Goal: Communication & Community: Answer question/provide support

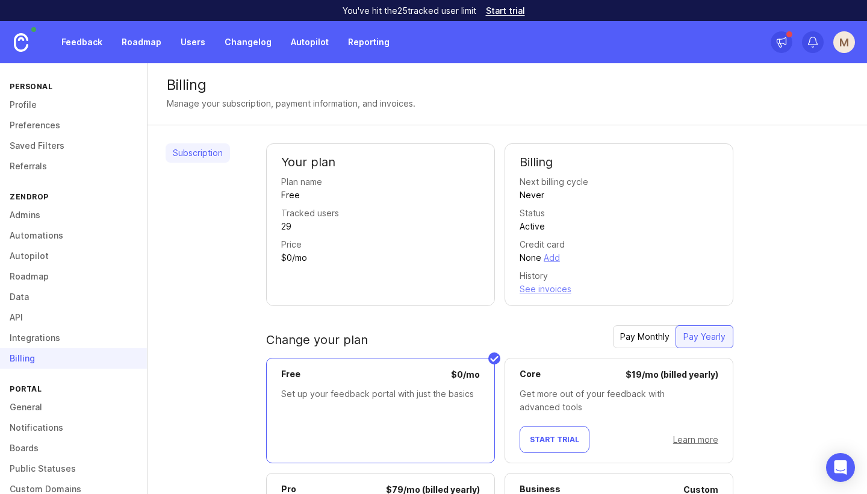
click at [40, 86] on div "Personal" at bounding box center [73, 86] width 147 height 16
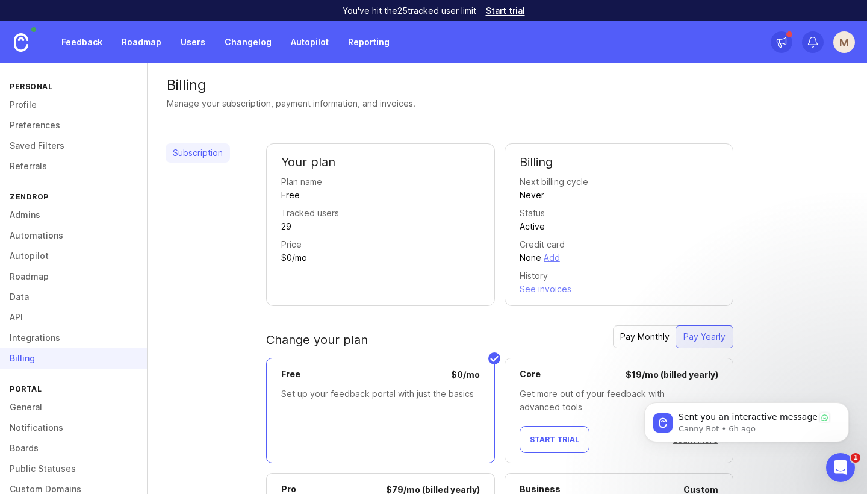
click at [20, 105] on link "Profile" at bounding box center [73, 105] width 147 height 20
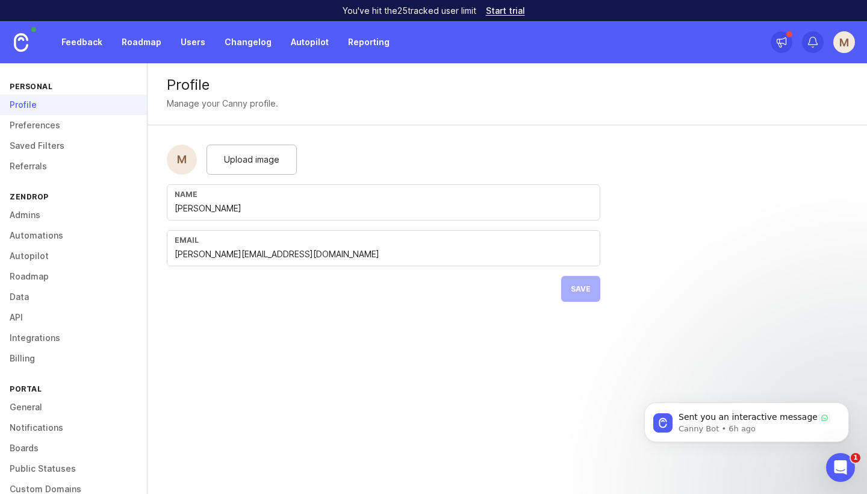
click at [33, 125] on link "Preferences" at bounding box center [73, 125] width 147 height 20
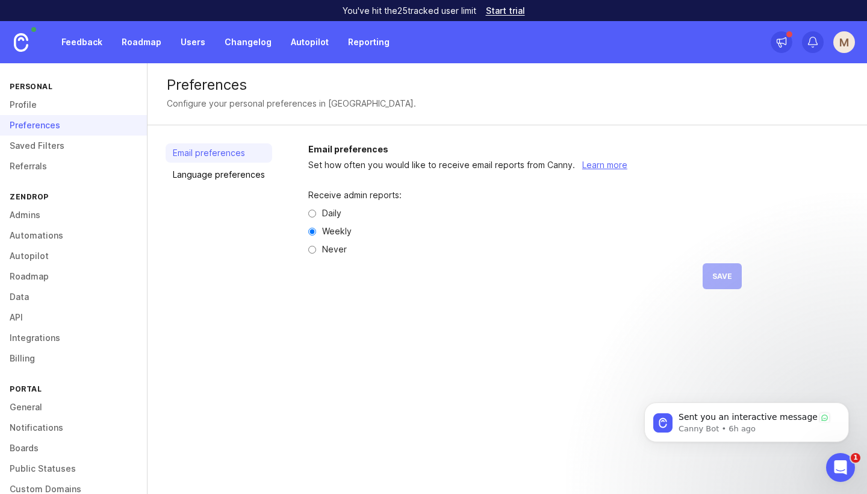
click at [44, 144] on link "Saved Filters" at bounding box center [73, 145] width 147 height 20
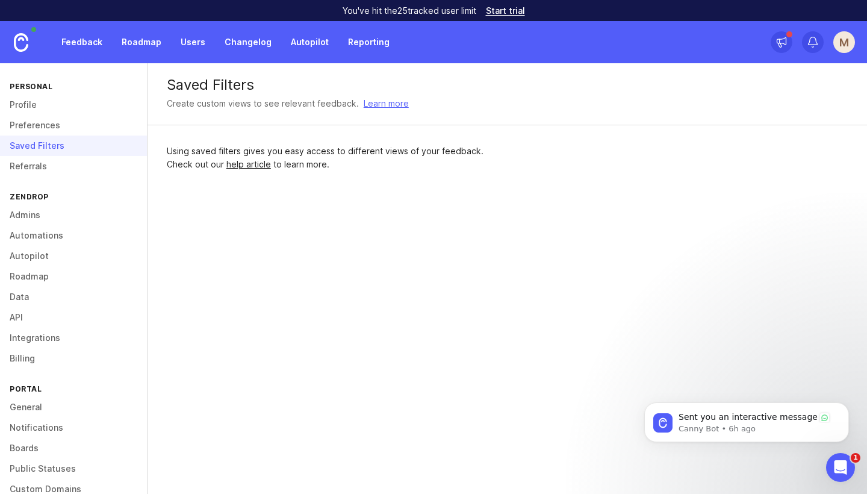
click at [39, 166] on link "Referrals" at bounding box center [73, 166] width 147 height 20
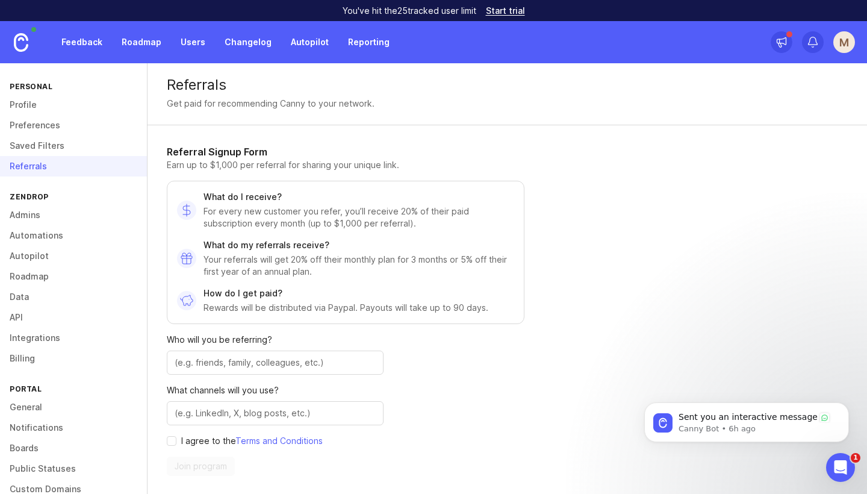
click at [26, 215] on link "Admins" at bounding box center [73, 215] width 147 height 20
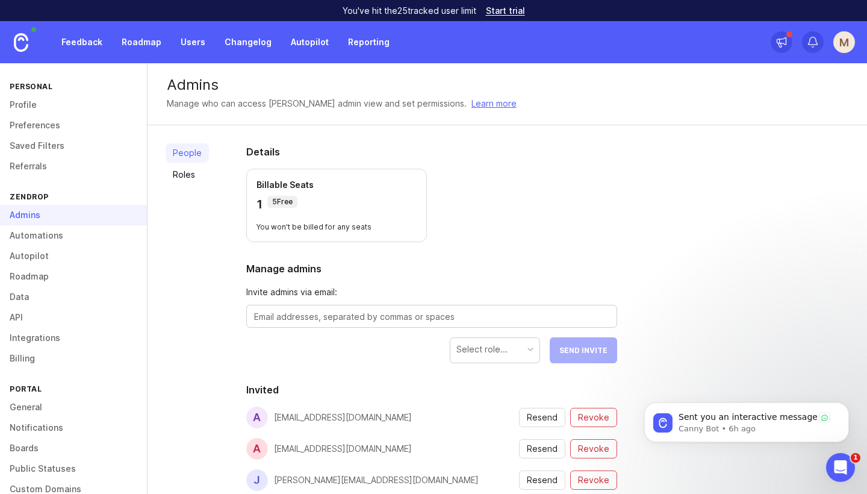
click at [34, 238] on link "Automations" at bounding box center [73, 235] width 147 height 20
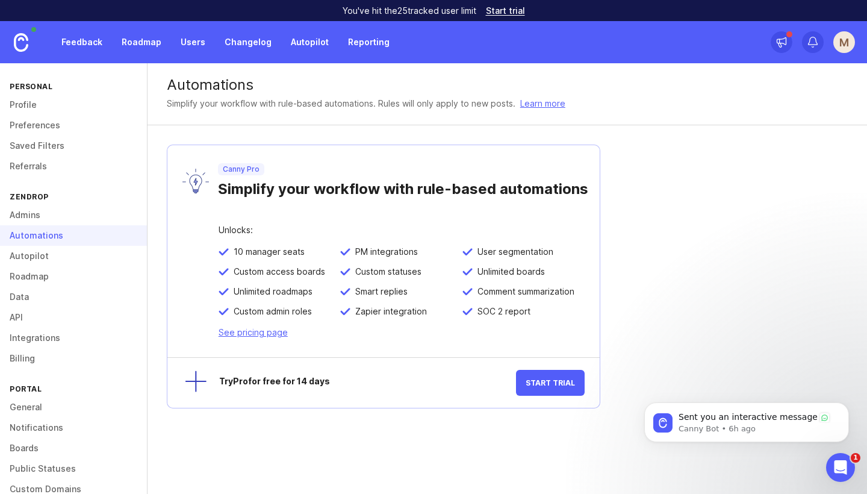
click at [42, 256] on link "Autopilot" at bounding box center [73, 256] width 147 height 20
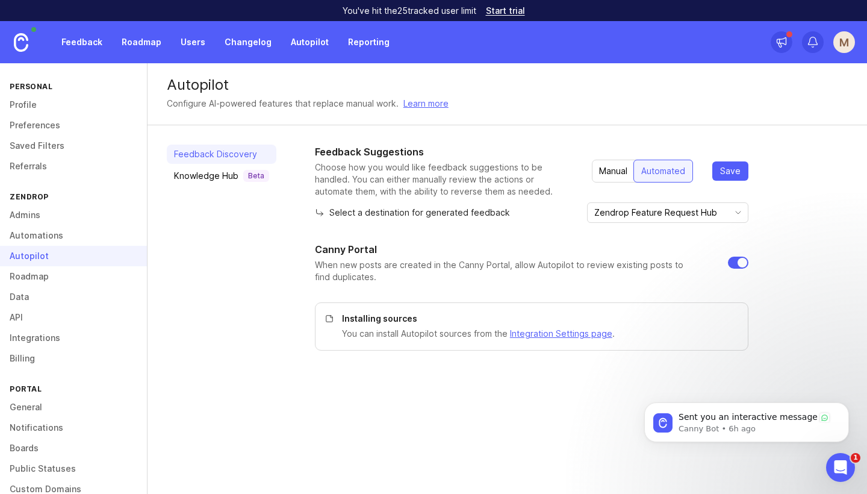
click at [36, 277] on link "Roadmap" at bounding box center [73, 276] width 147 height 20
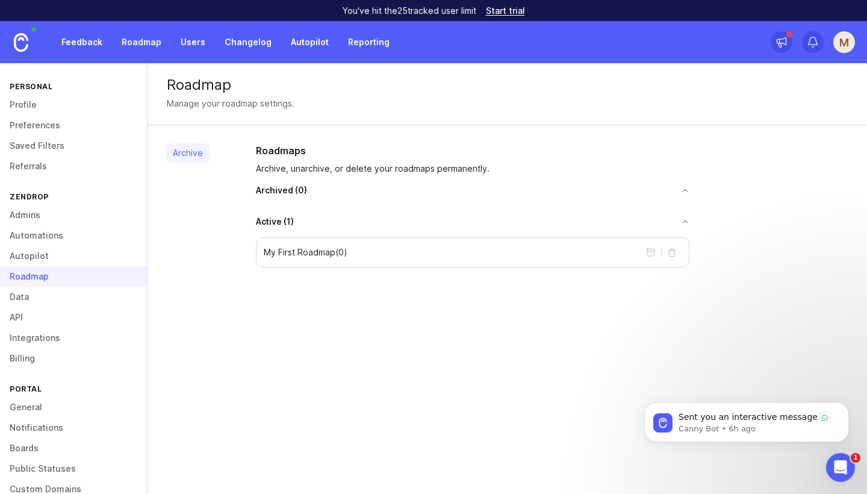
click at [22, 299] on link "Data" at bounding box center [73, 297] width 147 height 20
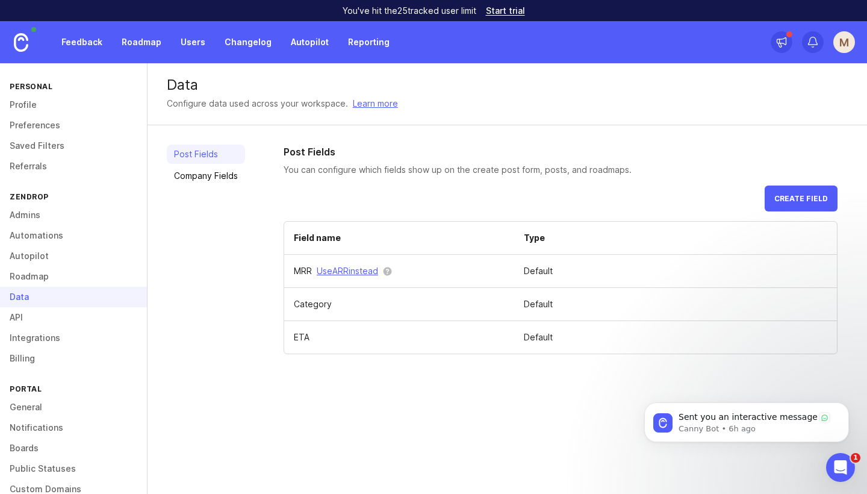
click at [37, 332] on link "Integrations" at bounding box center [73, 337] width 147 height 20
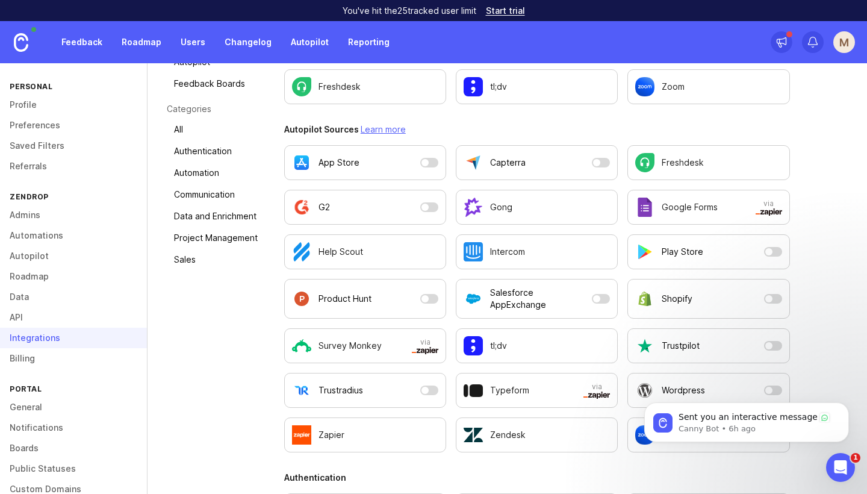
scroll to position [244, 0]
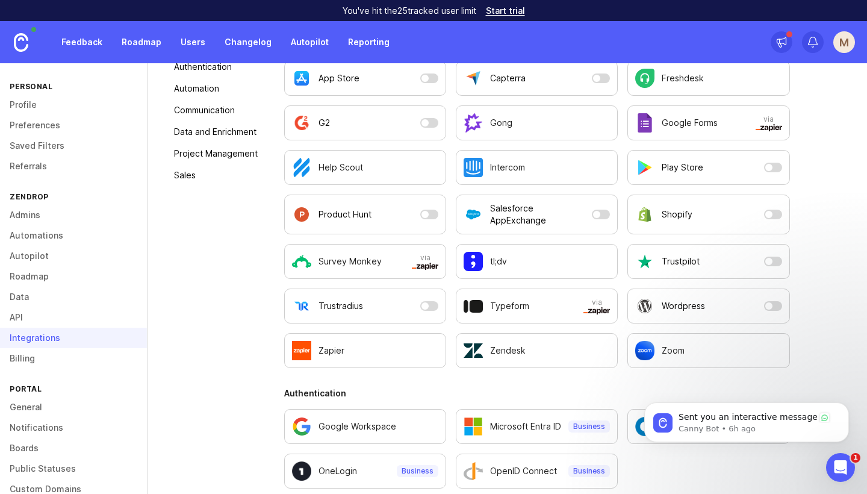
click at [30, 357] on link "Billing" at bounding box center [73, 358] width 147 height 20
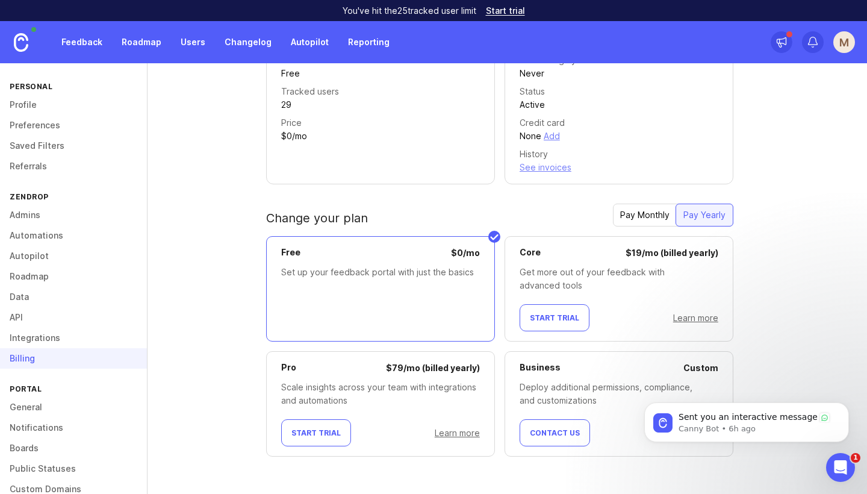
scroll to position [122, 0]
click at [23, 359] on div "Billing" at bounding box center [73, 358] width 147 height 20
click at [701, 317] on link "Learn more" at bounding box center [695, 317] width 45 height 10
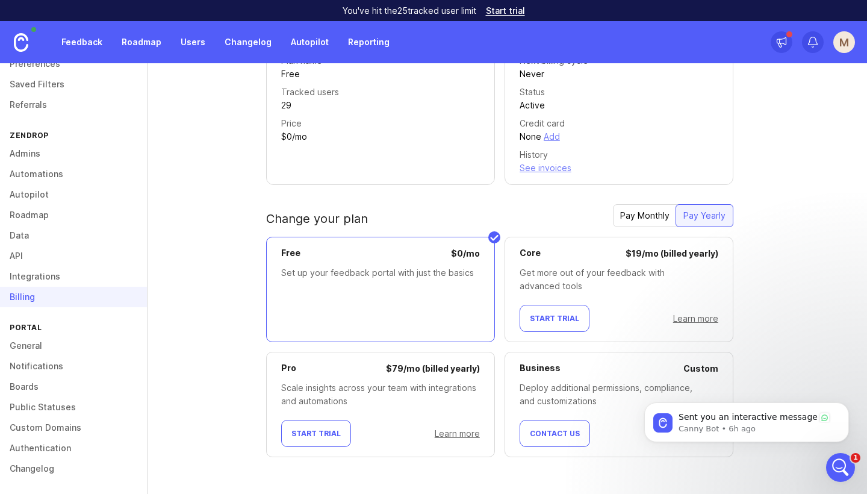
scroll to position [61, 0]
click at [43, 344] on link "General" at bounding box center [73, 345] width 147 height 20
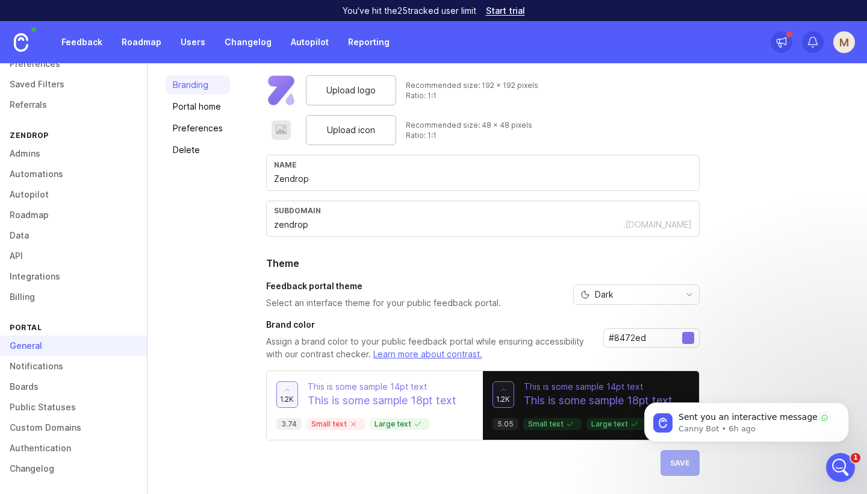
click at [46, 367] on link "Notifications" at bounding box center [73, 366] width 147 height 20
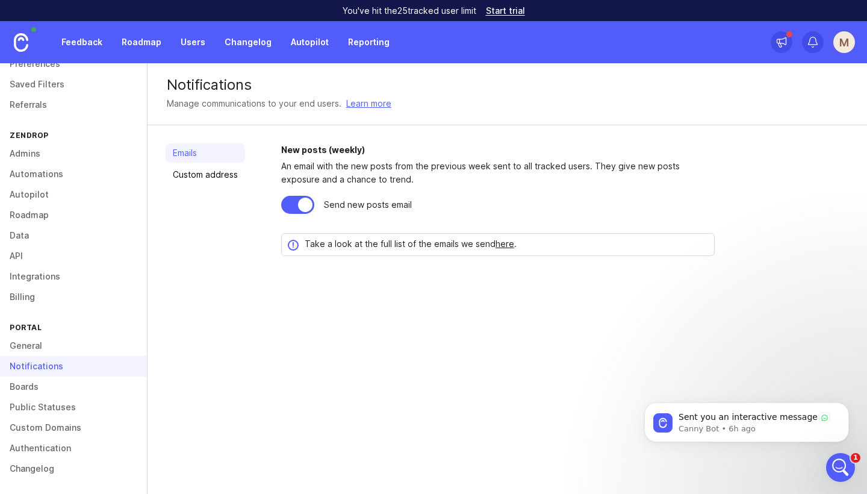
click at [33, 389] on link "Boards" at bounding box center [73, 386] width 147 height 20
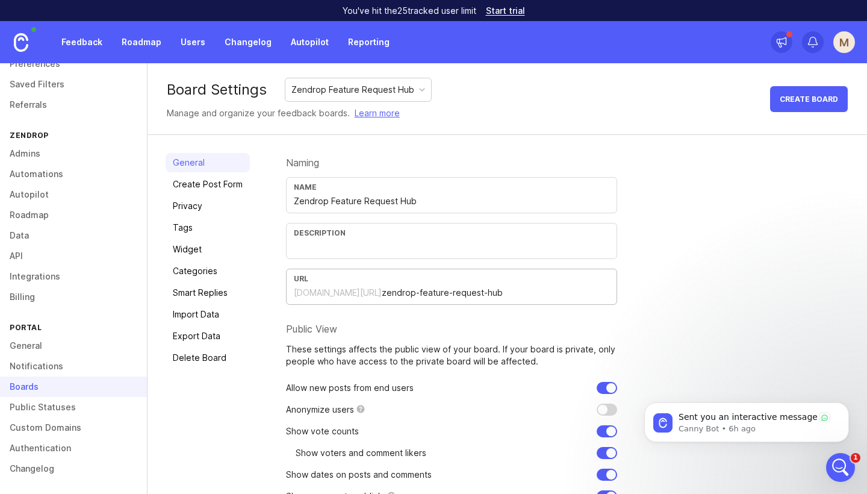
drag, startPoint x: 488, startPoint y: 296, endPoint x: 365, endPoint y: 294, distance: 122.8
click at [382, 294] on input "zendrop-feature-request-hub" at bounding box center [496, 292] width 228 height 13
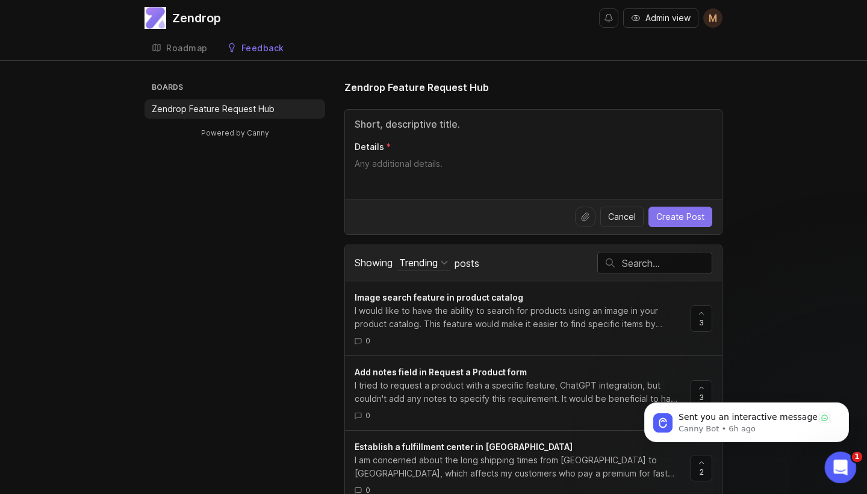
click at [828, 460] on div "Open Intercom Messenger" at bounding box center [839, 465] width 40 height 40
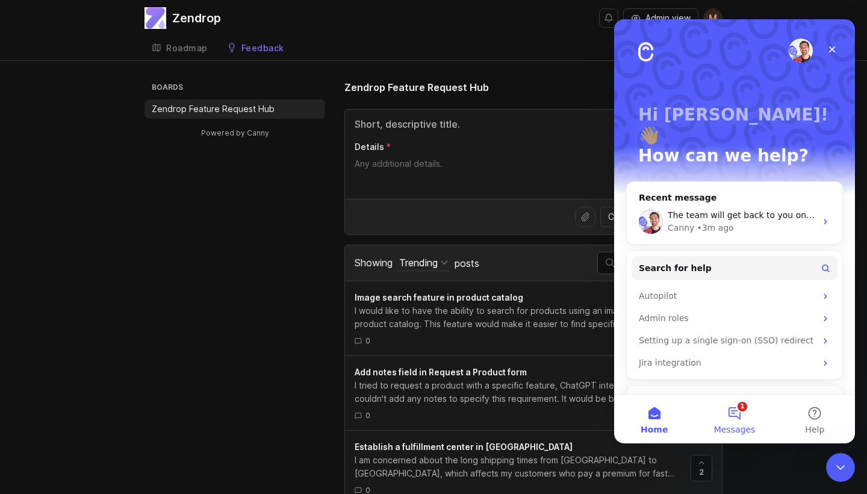
click at [740, 419] on button "1 Messages" at bounding box center [734, 419] width 80 height 48
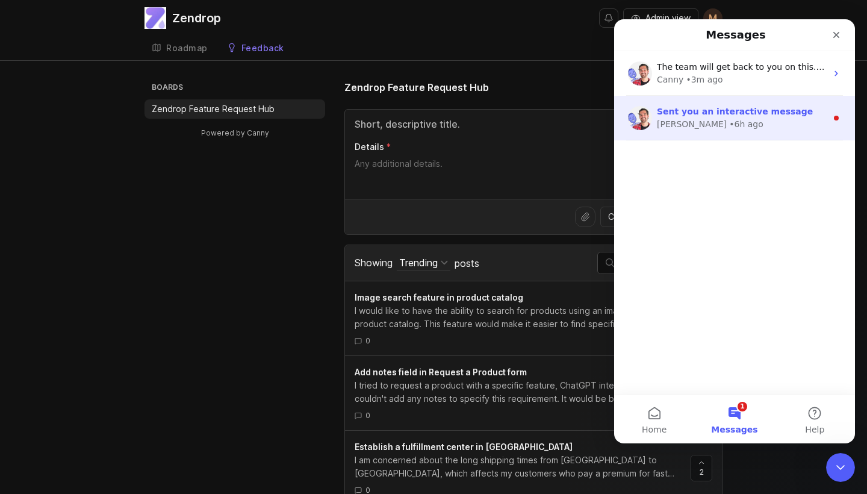
click at [770, 116] on span "Sent you an interactive message" at bounding box center [735, 112] width 156 height 10
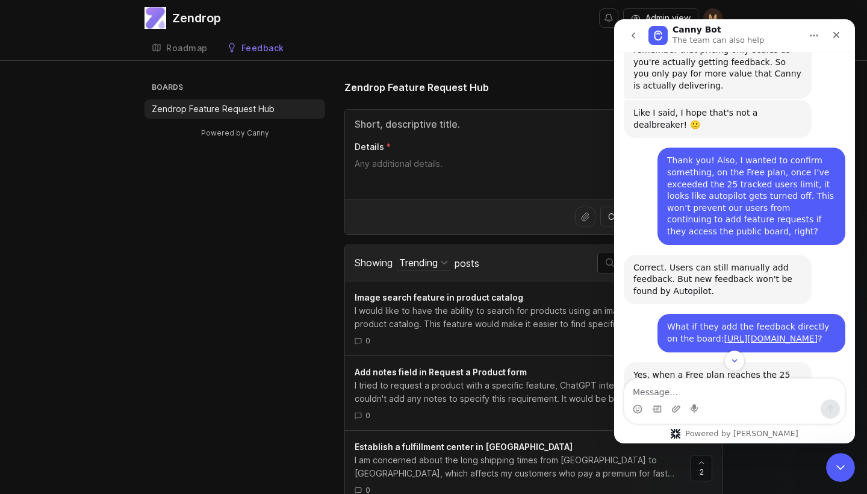
scroll to position [1195, 0]
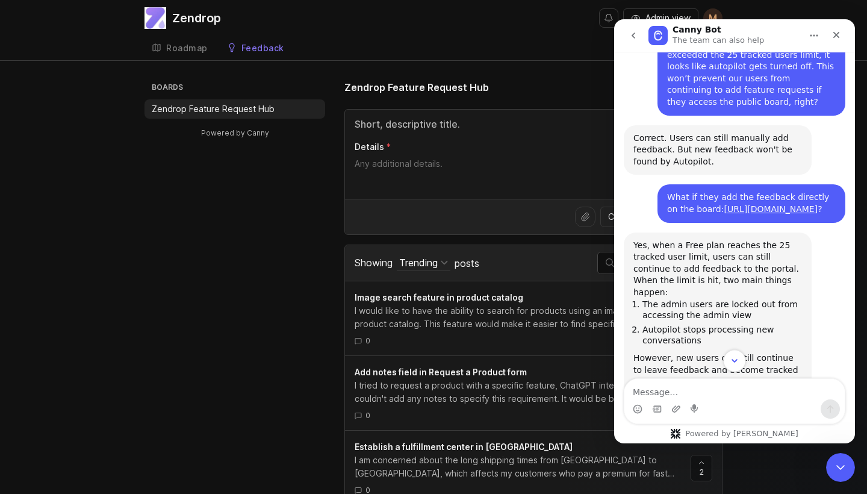
click at [731, 362] on icon "Scroll to bottom" at bounding box center [734, 360] width 11 height 11
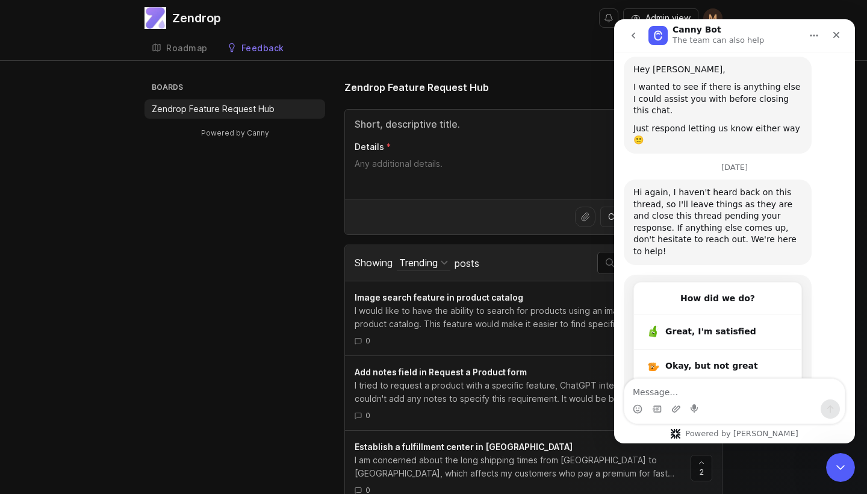
scroll to position [1933, 0]
click at [714, 326] on div "Great, I'm satisfied" at bounding box center [727, 332] width 124 height 13
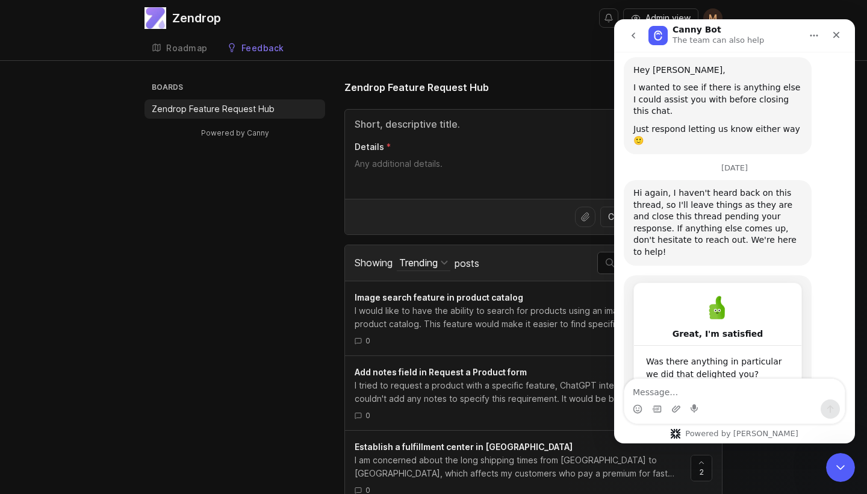
scroll to position [1981, 0]
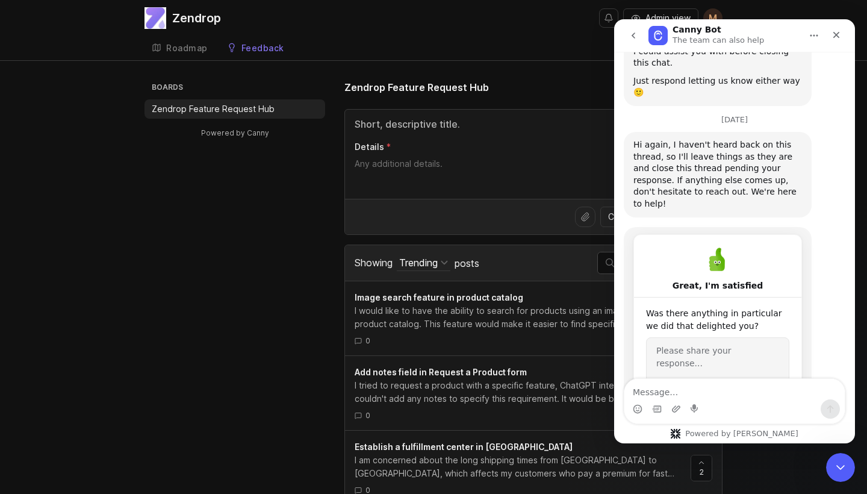
click at [719, 395] on button "Send feedback" at bounding box center [717, 407] width 143 height 24
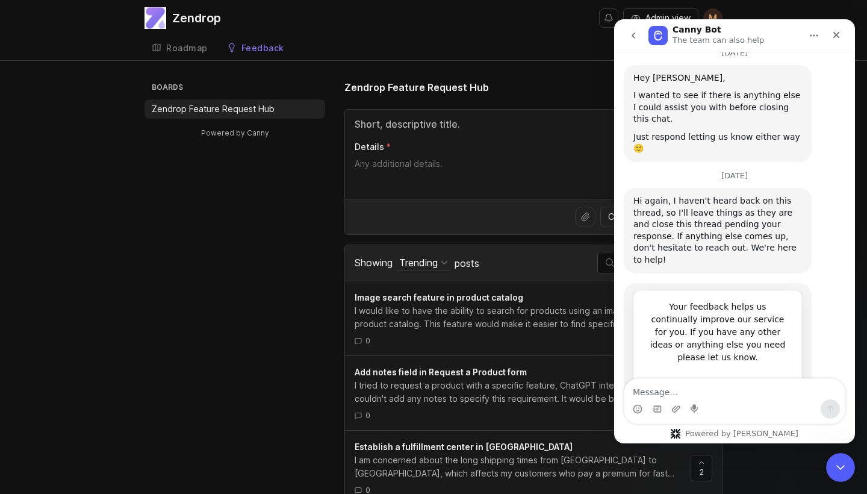
scroll to position [1924, 0]
click at [634, 39] on icon "go back" at bounding box center [633, 36] width 10 height 10
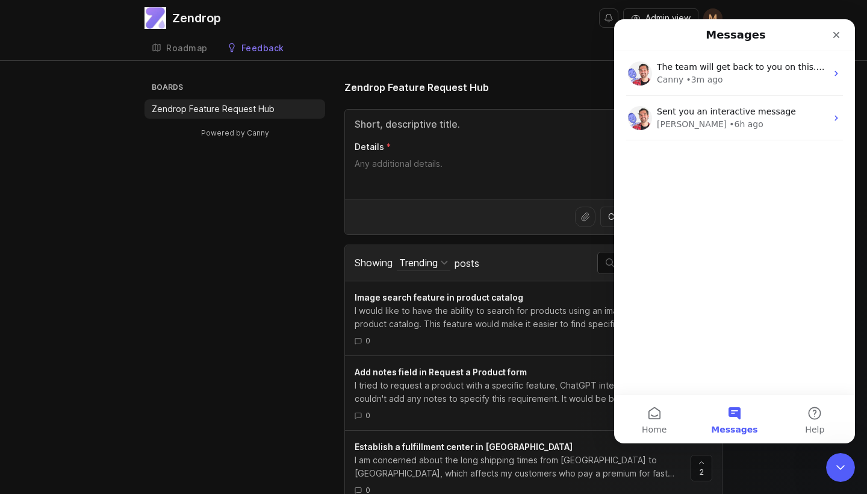
scroll to position [0, 0]
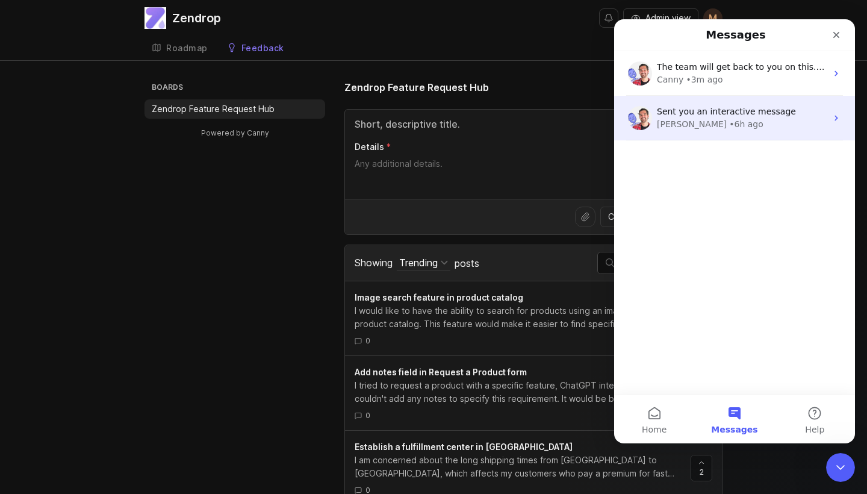
click at [729, 123] on div "• 6h ago" at bounding box center [746, 124] width 34 height 13
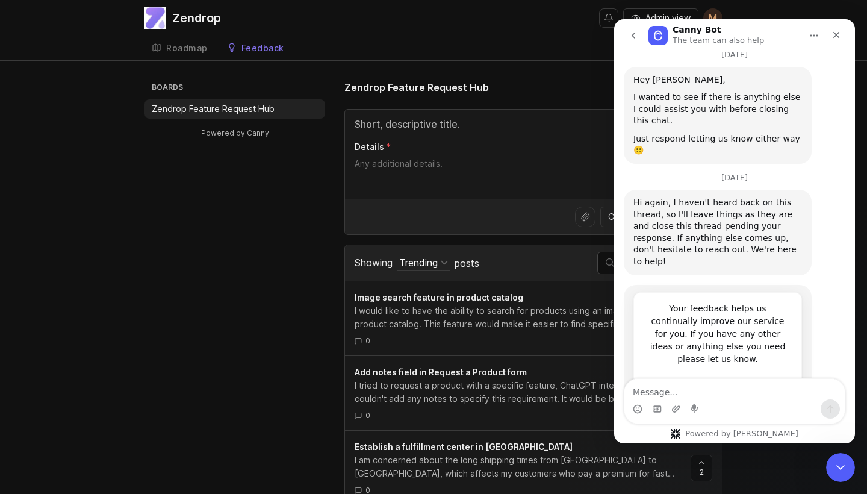
scroll to position [1924, 0]
click at [634, 39] on icon "go back" at bounding box center [633, 36] width 10 height 10
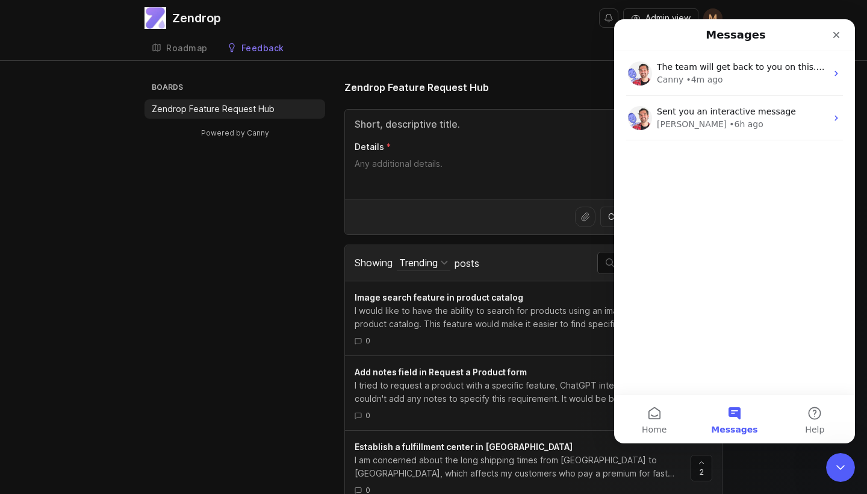
click at [634, 39] on div "Messages" at bounding box center [734, 35] width 225 height 22
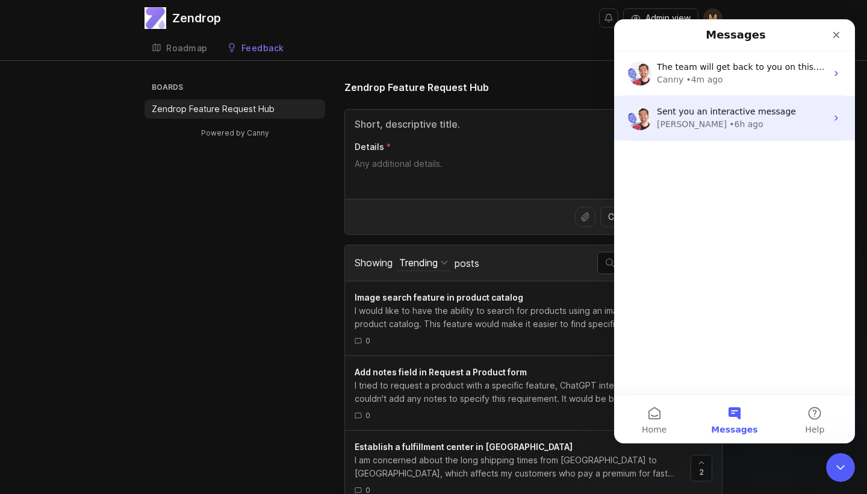
click at [729, 124] on div "[PERSON_NAME] • 6h ago" at bounding box center [742, 124] width 170 height 13
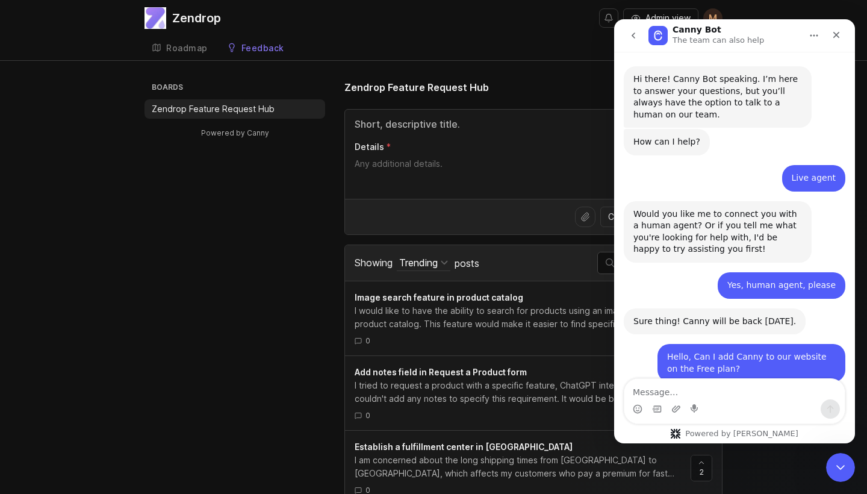
scroll to position [1924, 0]
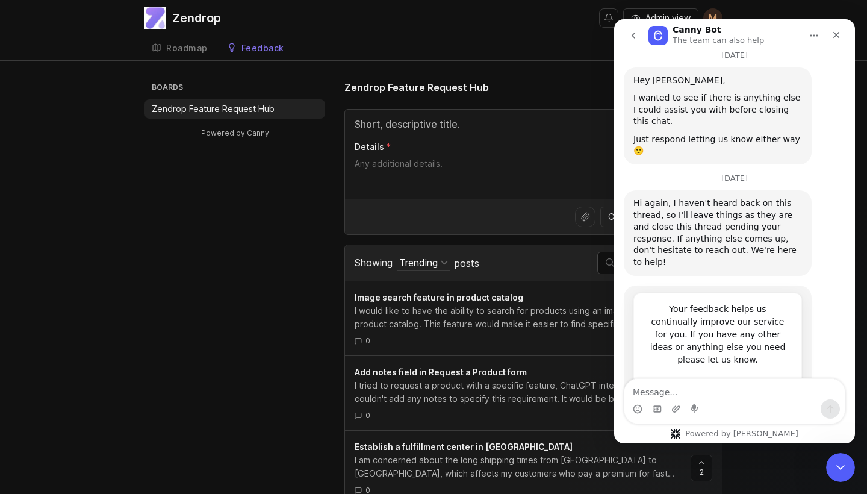
click at [636, 37] on icon "go back" at bounding box center [633, 36] width 10 height 10
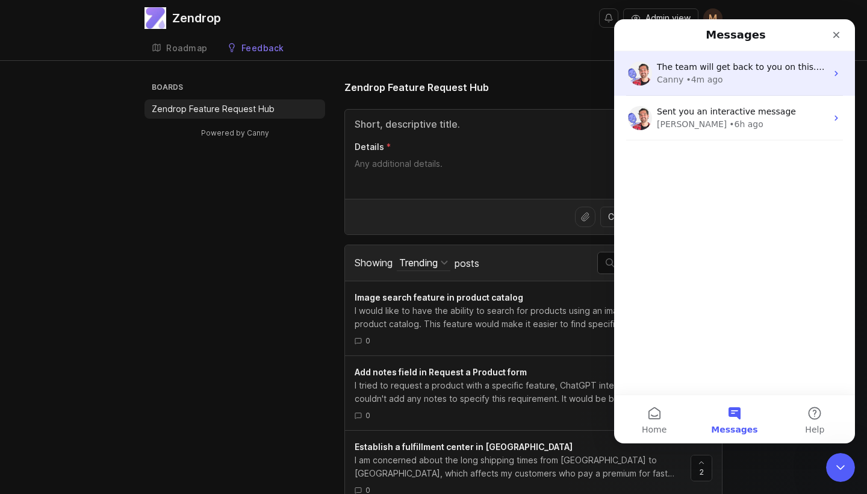
click at [717, 72] on span "The team will get back to you on this. Canny typically replies in a few hours." at bounding box center [818, 67] width 323 height 10
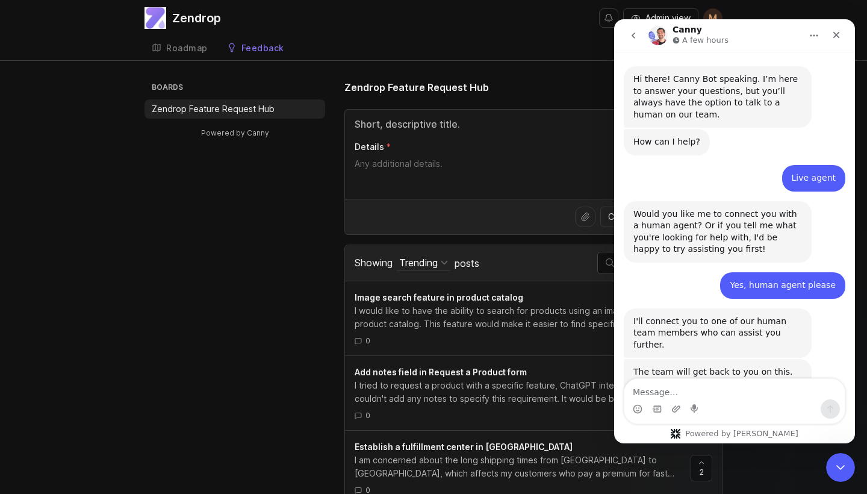
scroll to position [60, 0]
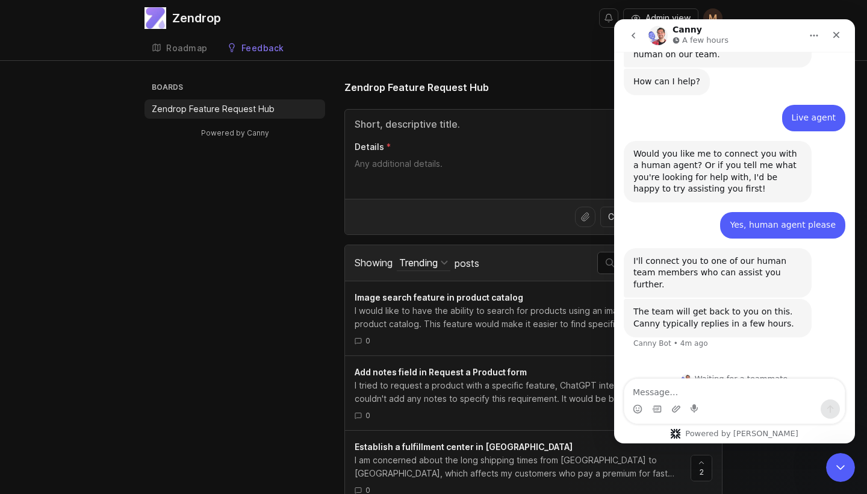
click at [633, 37] on icon "go back" at bounding box center [633, 36] width 4 height 6
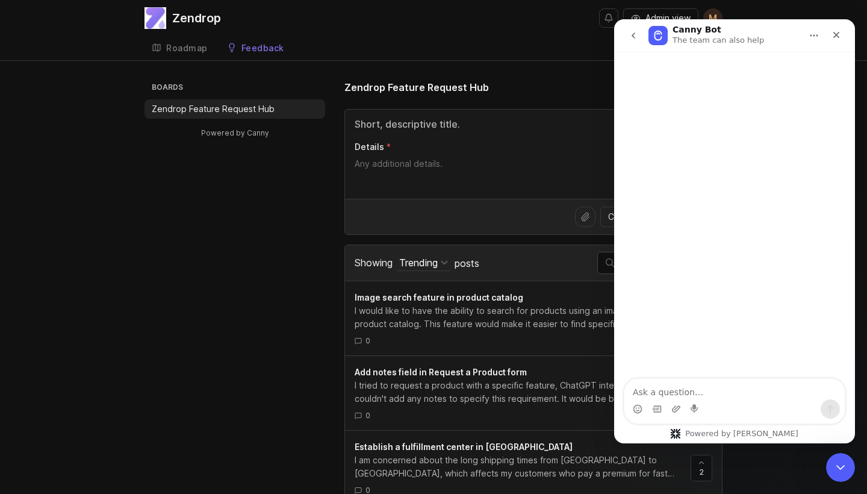
scroll to position [0, 0]
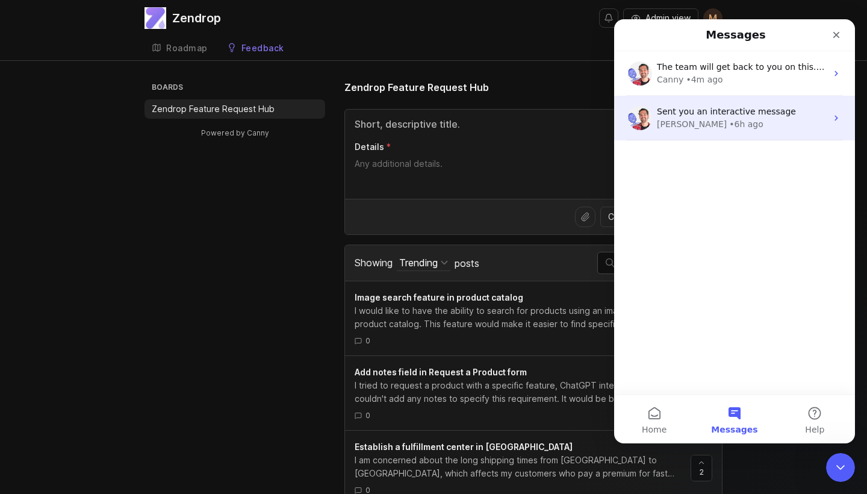
click at [729, 123] on div "• 6h ago" at bounding box center [746, 124] width 34 height 13
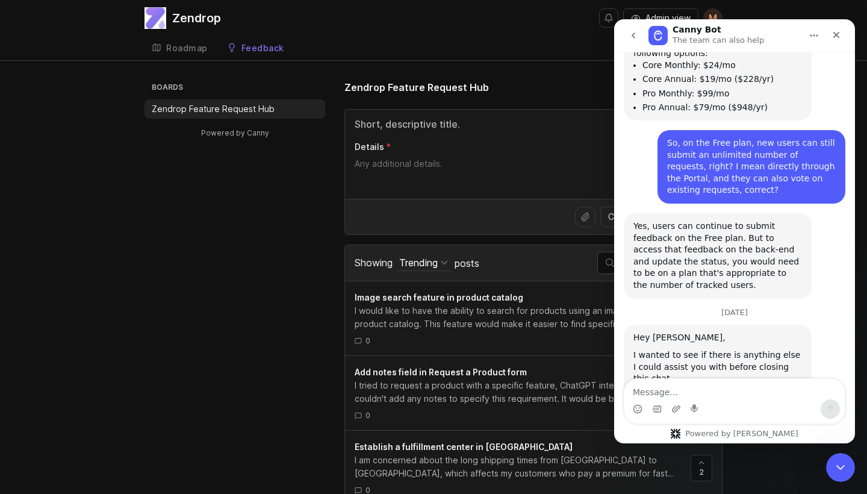
scroll to position [1924, 0]
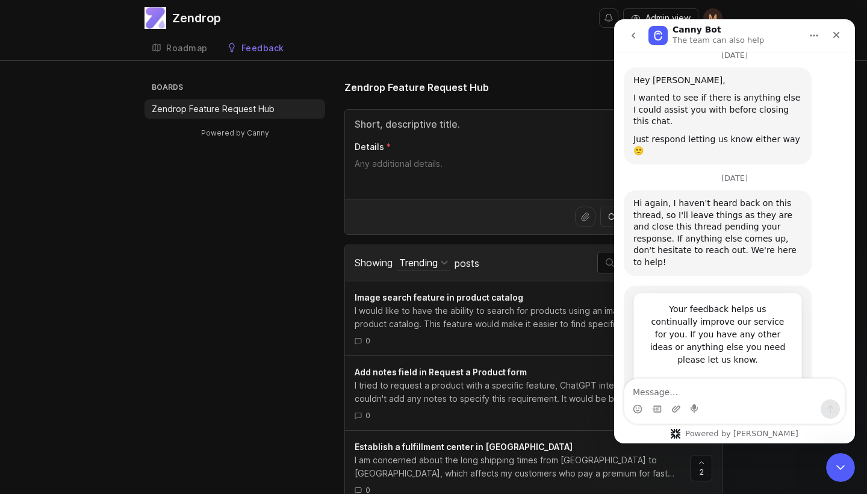
click at [814, 190] on div "Hi again, I haven't heard back on this thread, so I'll leave things as they are…" at bounding box center [735, 237] width 222 height 95
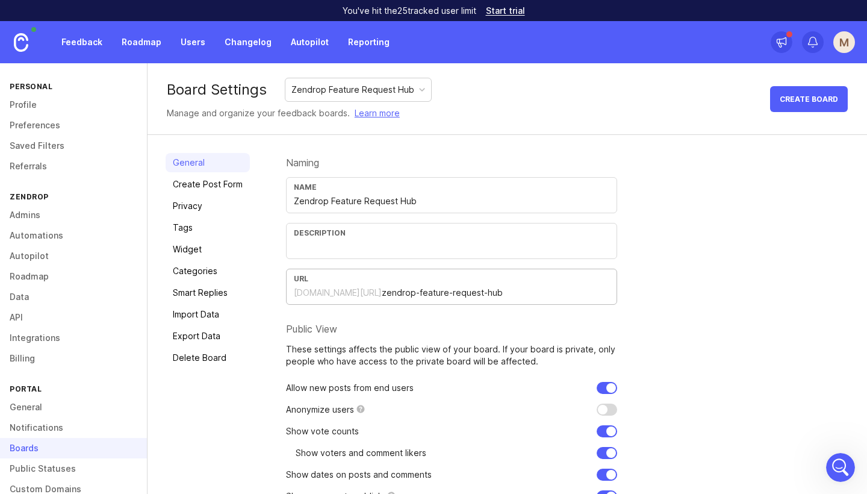
scroll to position [61, 0]
